Goal: Information Seeking & Learning: Learn about a topic

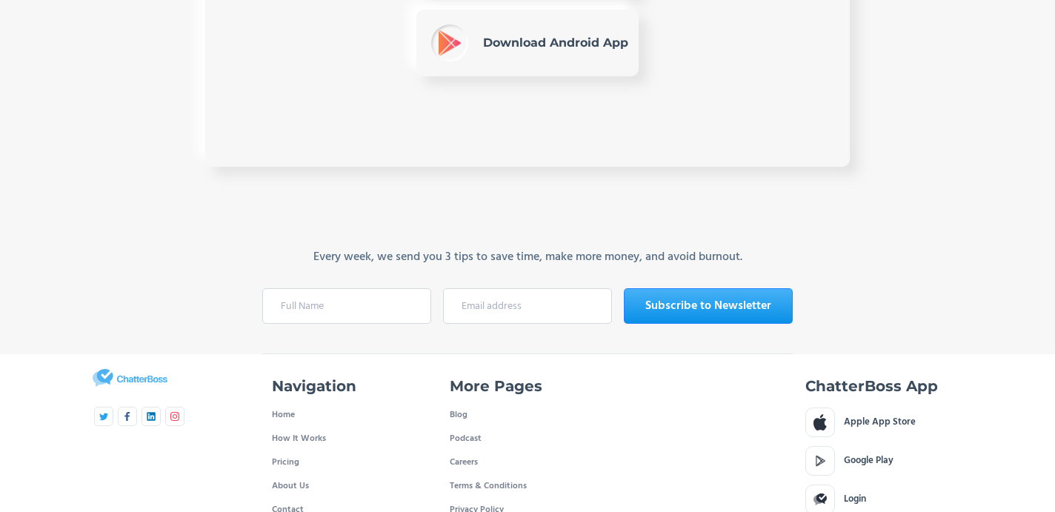
scroll to position [1598, 0]
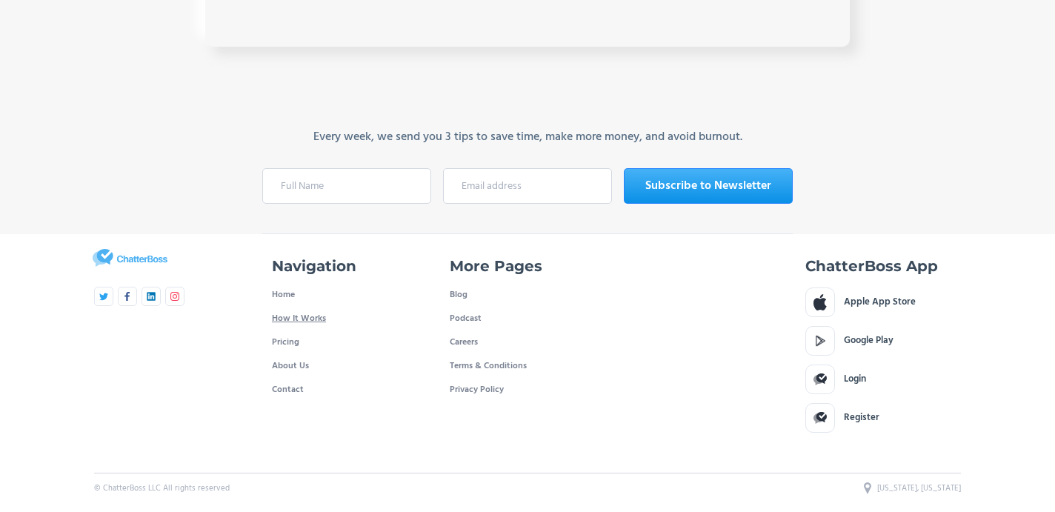
click at [288, 319] on link "How It Works" at bounding box center [299, 319] width 54 height 24
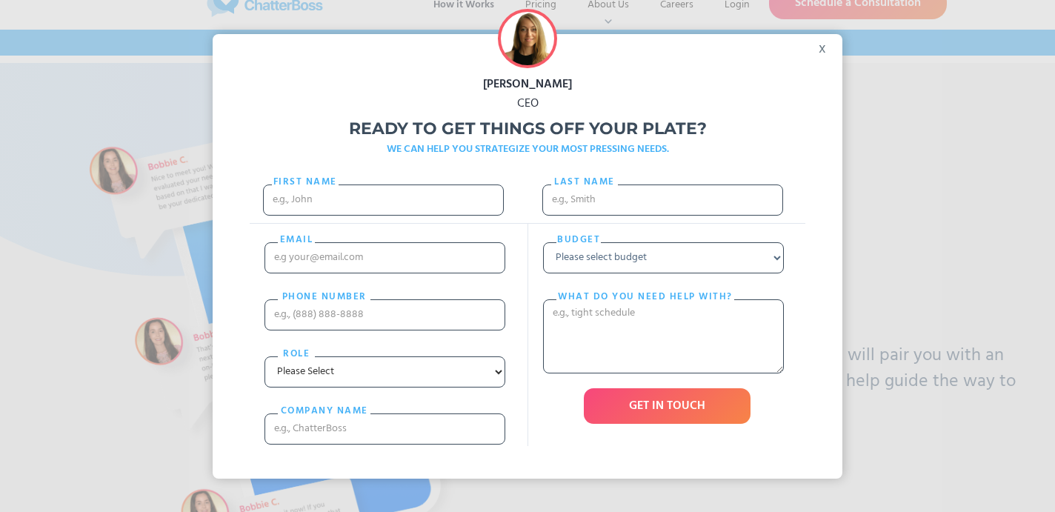
scroll to position [36, 0]
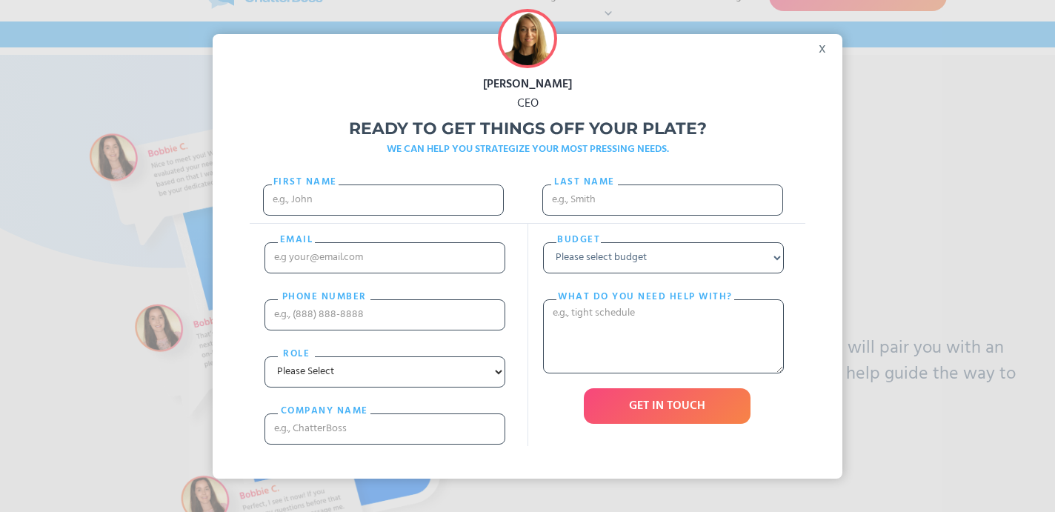
click at [825, 51] on div "x" at bounding box center [825, 45] width 33 height 22
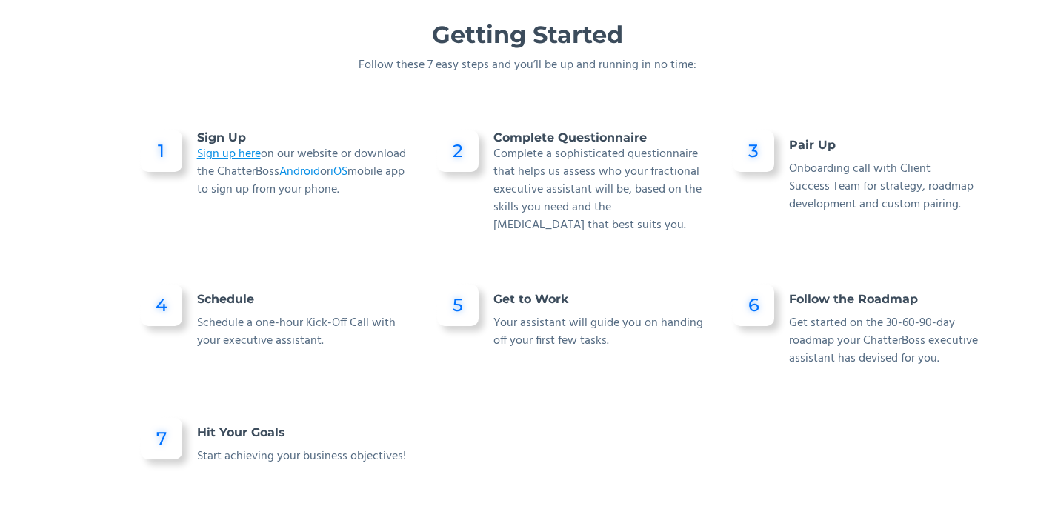
scroll to position [1028, 0]
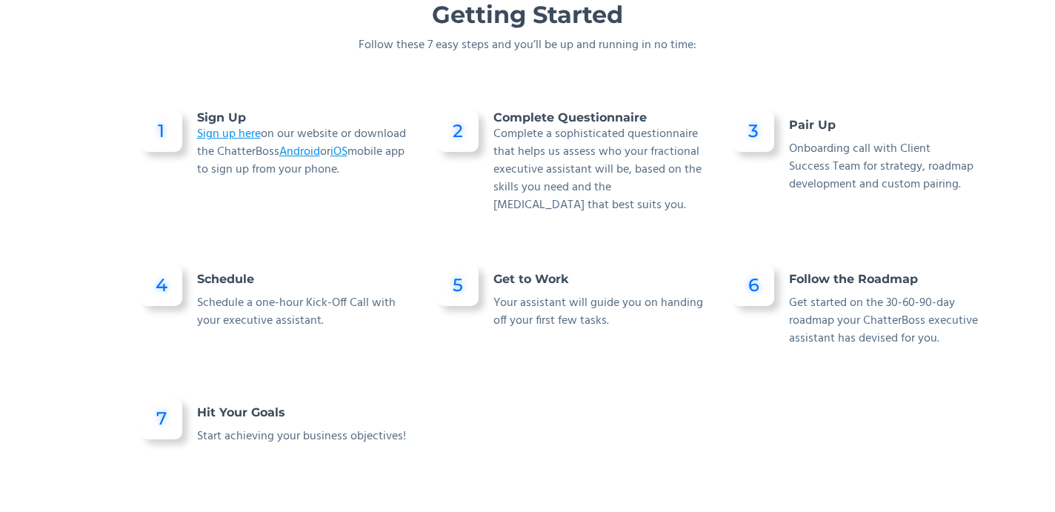
click at [399, 377] on div "4 Schedule Schedule a one-hour Kick-Off Call with your executive assistant." at bounding box center [278, 319] width 296 height 133
click at [433, 404] on div at bounding box center [574, 452] width 296 height 133
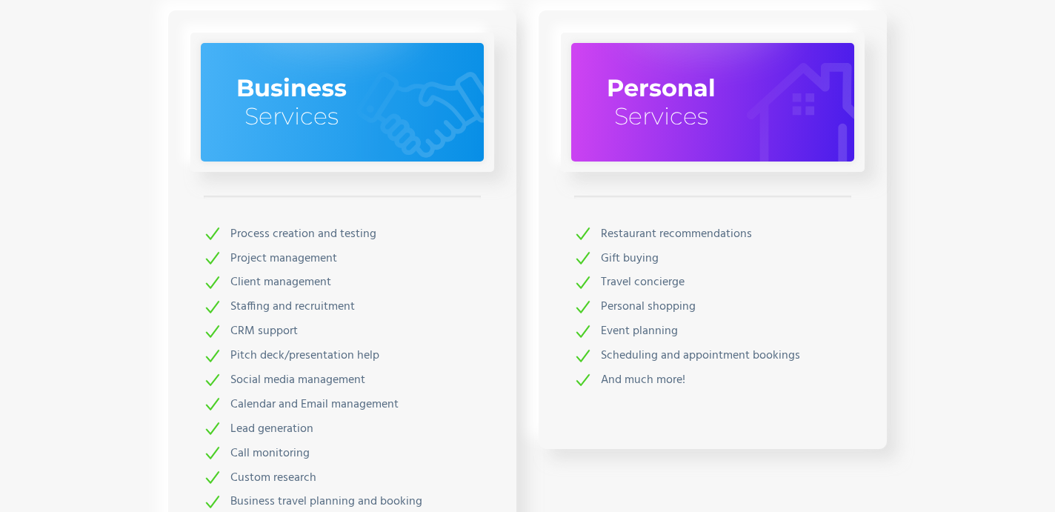
scroll to position [2079, 0]
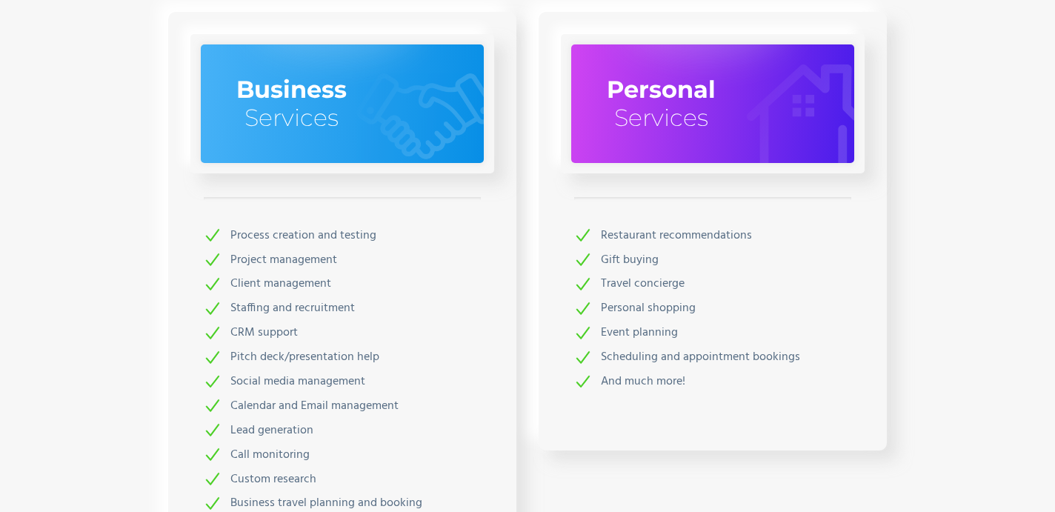
click at [316, 118] on h2 "Services" at bounding box center [291, 118] width 94 height 28
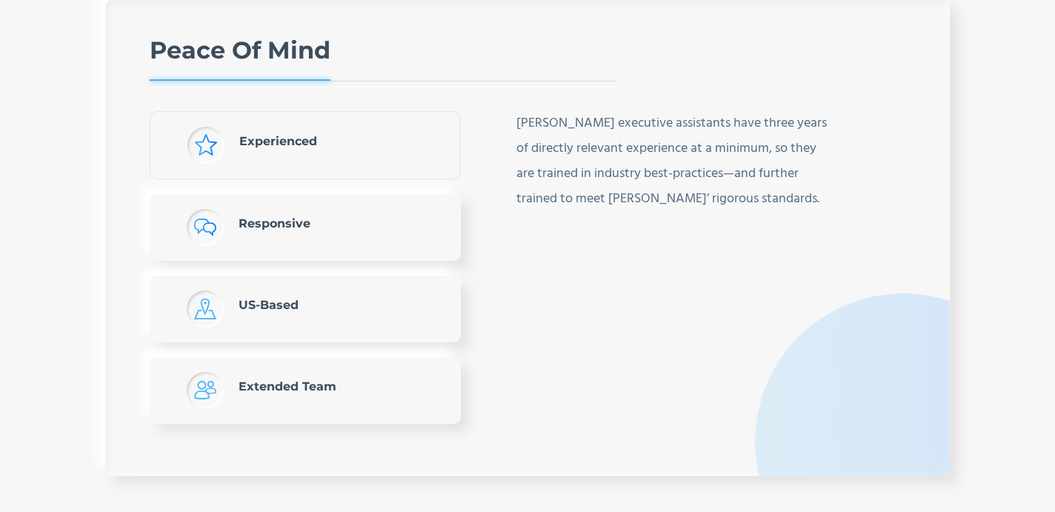
scroll to position [3087, 0]
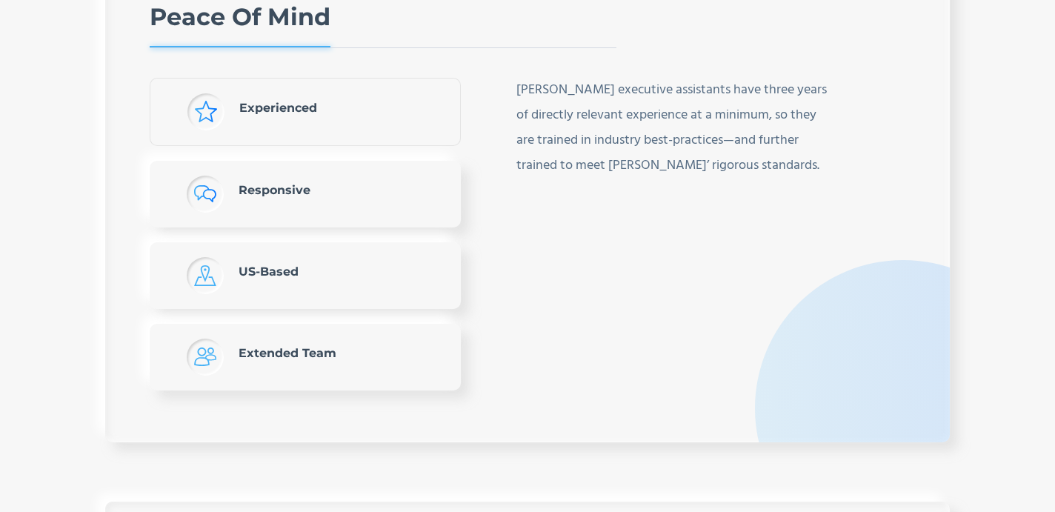
click at [342, 211] on link "Responsive" at bounding box center [305, 194] width 311 height 67
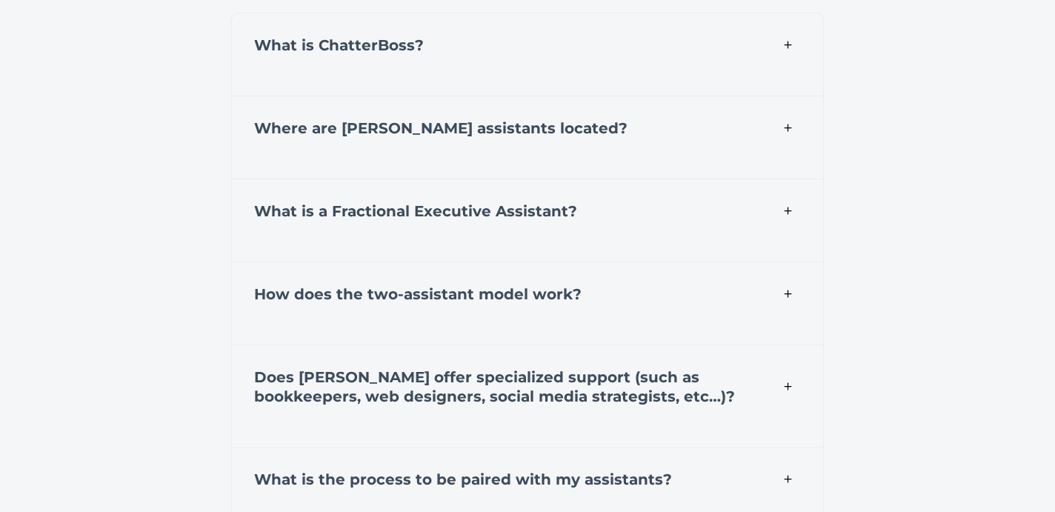
scroll to position [5111, 0]
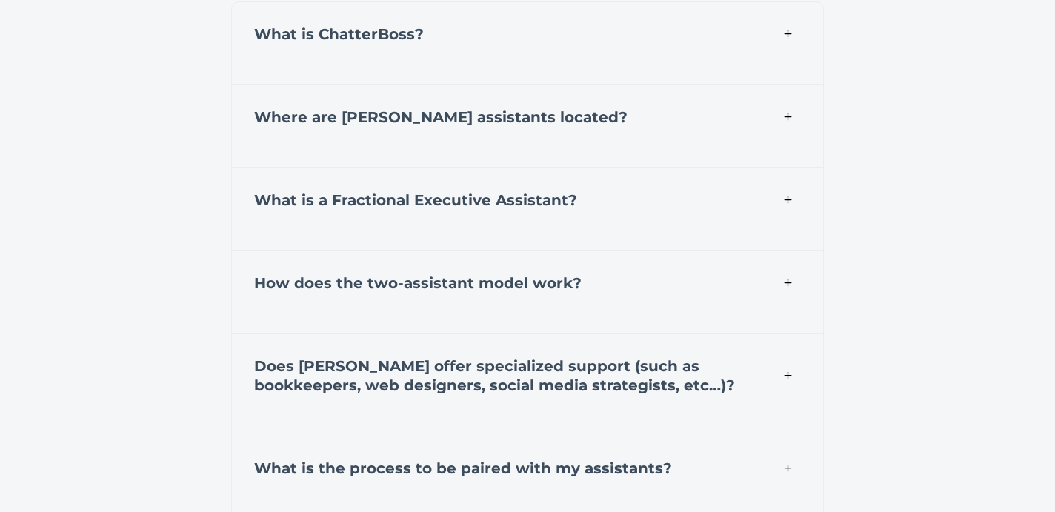
click at [484, 224] on div "What is a Fractional Executive Assistant?" at bounding box center [527, 197] width 593 height 61
